Goal: Information Seeking & Learning: Learn about a topic

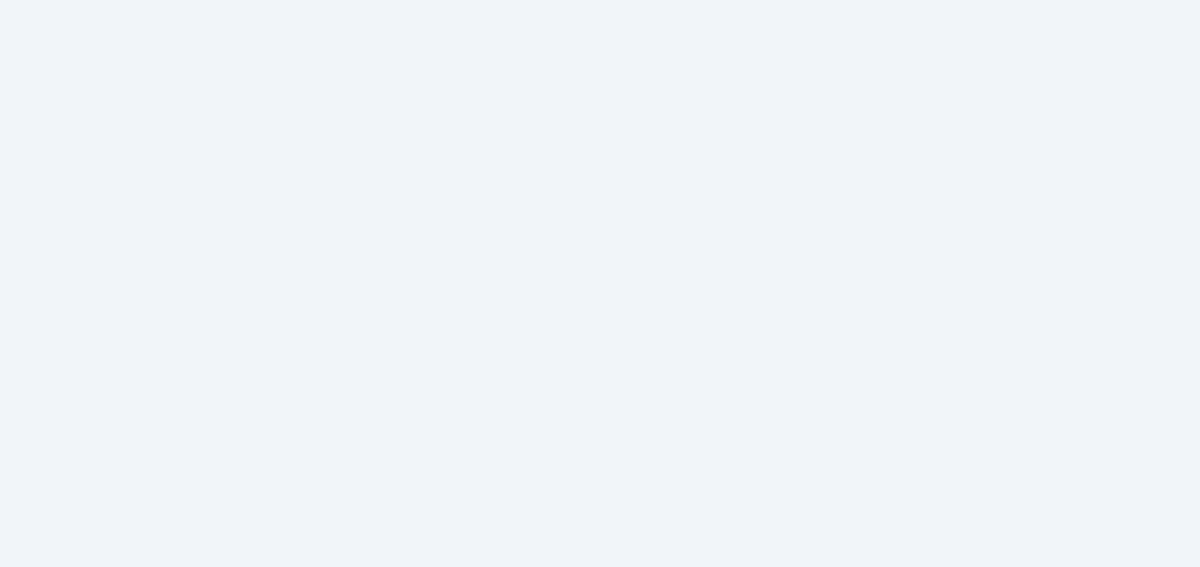
click at [164, 204] on div "Home Sessions Study Groups Students Messages Open user menu Lee'Tayna Hostick O…" at bounding box center [600, 283] width 1200 height 567
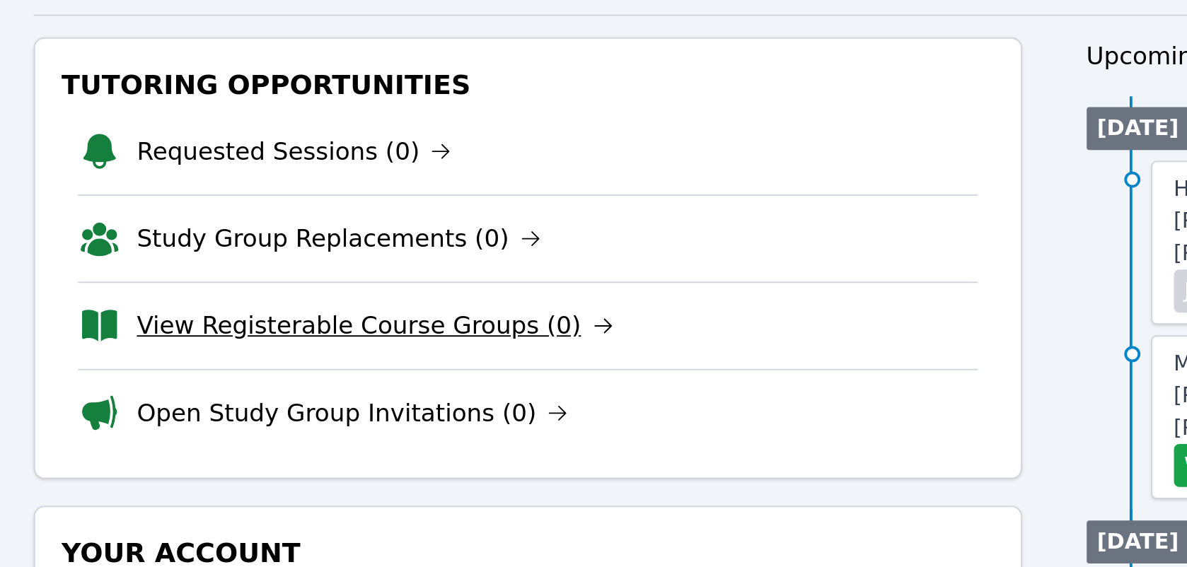
click at [337, 312] on link "View Registerable Course Groups (0)" at bounding box center [328, 307] width 251 height 20
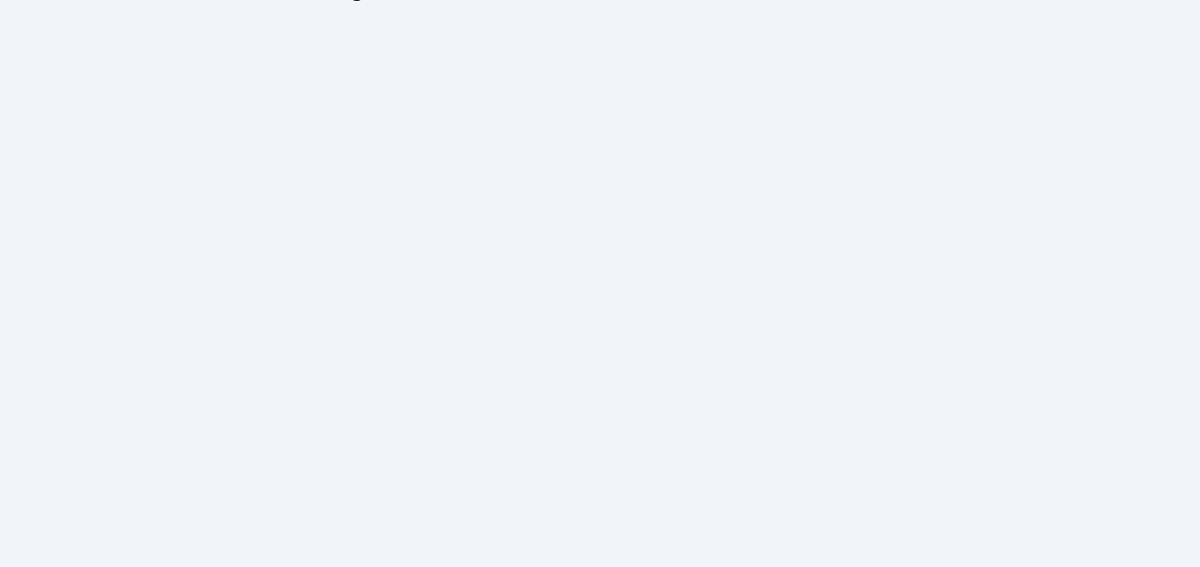
click at [135, 182] on div "Home Sessions Study Groups Students Messages Open user menu Lee'Tayna Hostick O…" at bounding box center [600, 283] width 1200 height 567
